Goal: Browse casually: Explore the website without a specific task or goal

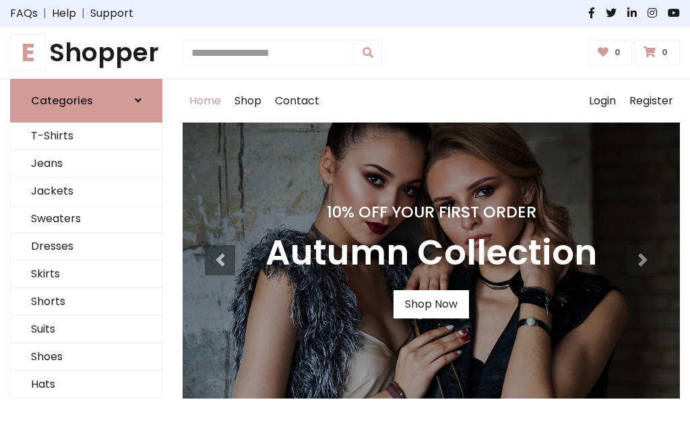
click at [345, 222] on h4 "10% Off Your First Order" at bounding box center [432, 212] width 332 height 19
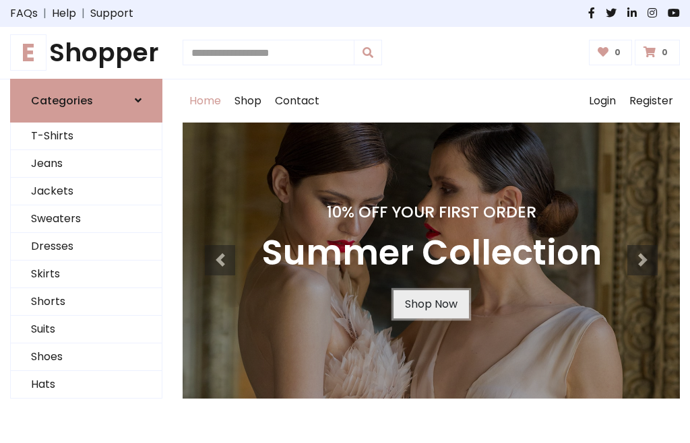
click at [431, 304] on link "Shop Now" at bounding box center [431, 304] width 75 height 28
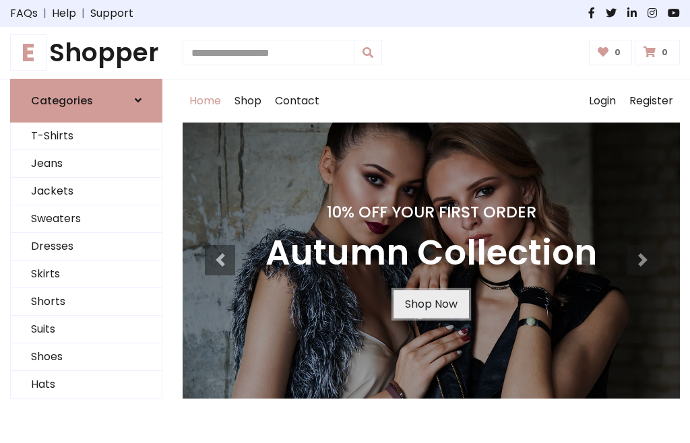
click at [431, 304] on link "Shop Now" at bounding box center [431, 304] width 75 height 28
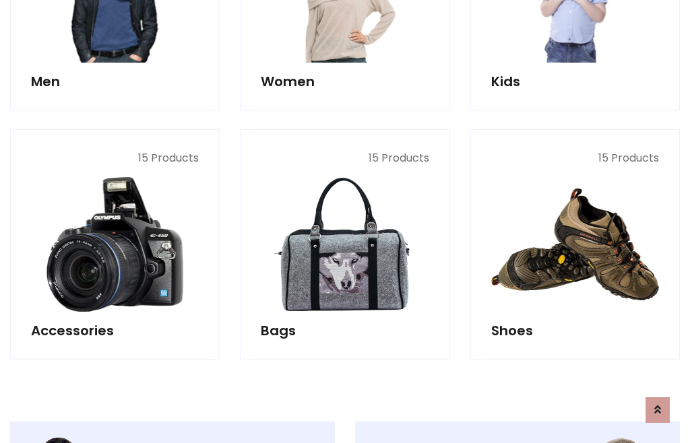
scroll to position [1344, 0]
